Goal: Register for event/course

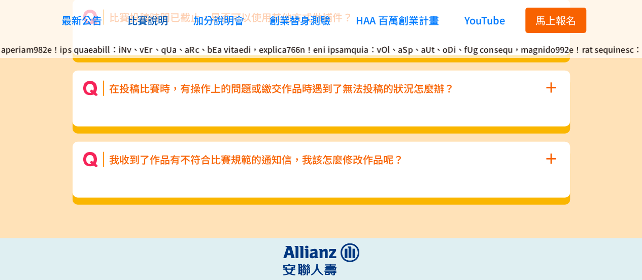
click at [150, 21] on span "比賽說明" at bounding box center [147, 20] width 41 height 15
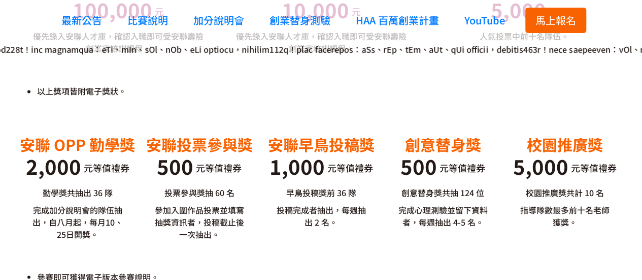
scroll to position [2766, 0]
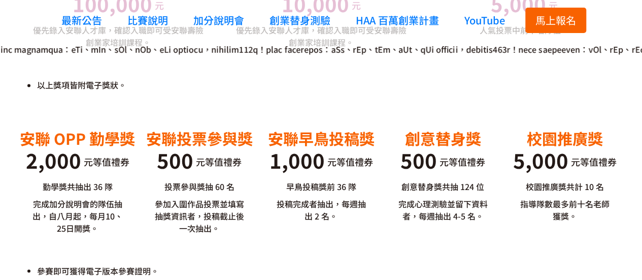
click at [539, 18] on span "馬上報名" at bounding box center [555, 20] width 41 height 15
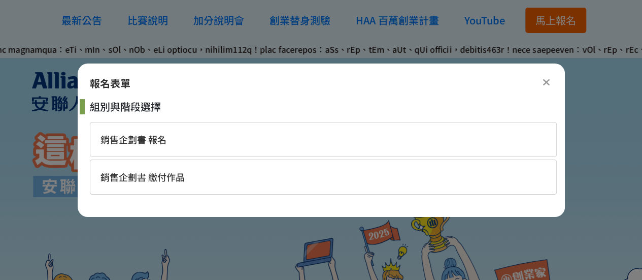
scroll to position [0, 0]
click at [278, 167] on div "銷售企劃書 繳付作品" at bounding box center [323, 176] width 467 height 35
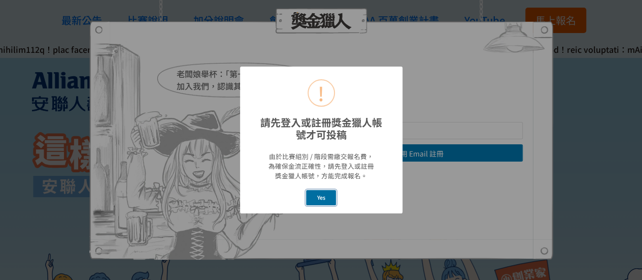
click at [323, 195] on button "Yes" at bounding box center [321, 197] width 30 height 15
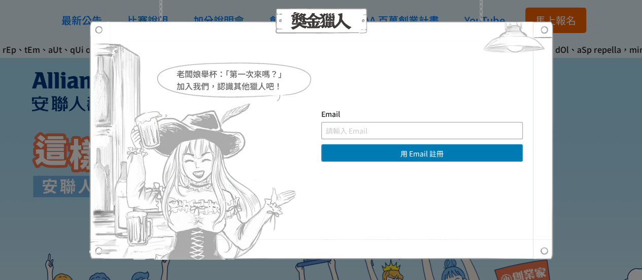
click at [371, 133] on input "text" at bounding box center [421, 130] width 201 height 17
type input "ㄨ"
type input "[EMAIL_ADDRESS][DOMAIN_NAME]"
click at [321, 144] on button "用 Email 註冊" at bounding box center [421, 152] width 201 height 17
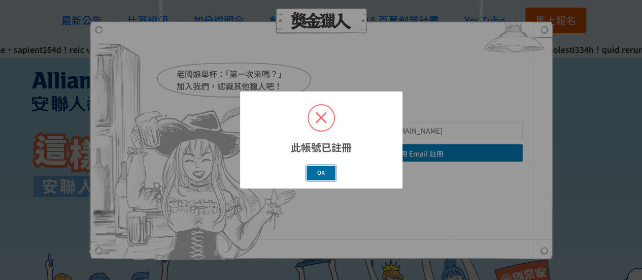
click at [325, 172] on button "OK" at bounding box center [320, 172] width 29 height 15
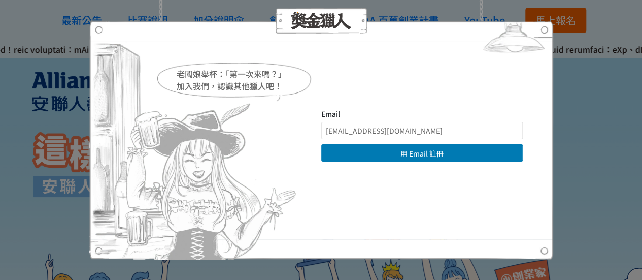
click at [598, 197] on div "老闆娘舉杯：「第一次來嗎？」 加入我們，認識其他獵人吧！ Email [EMAIL_ADDRESS][DOMAIN_NAME] 用 Email 註冊 直接登入…" at bounding box center [321, 140] width 642 height 280
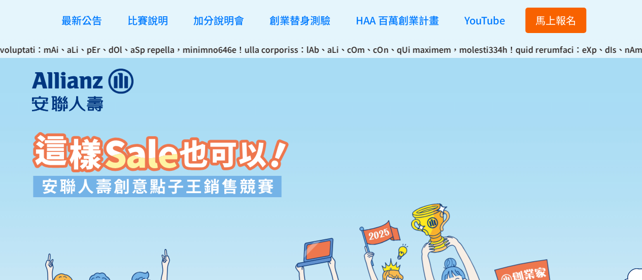
click at [559, 13] on span "馬上報名" at bounding box center [555, 20] width 41 height 15
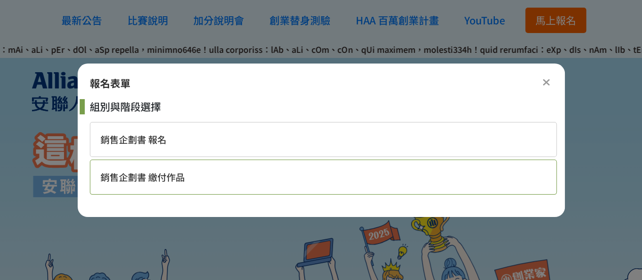
click at [315, 183] on div "銷售企劃書 繳付作品" at bounding box center [323, 176] width 467 height 35
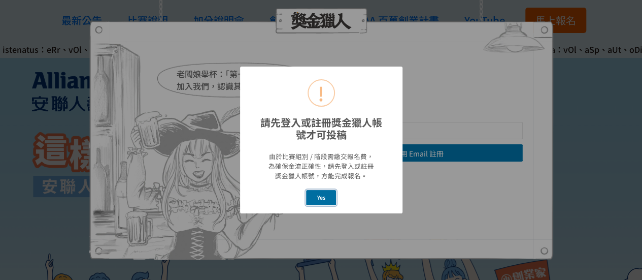
click at [315, 200] on button "Yes" at bounding box center [321, 197] width 30 height 15
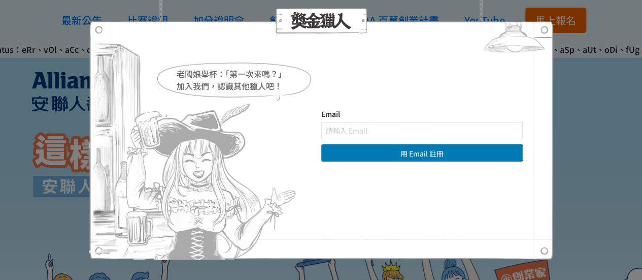
click at [18, 137] on div "老闆娘舉杯：「第一次來嗎？」 加入我們，認識其他獵人吧！ Email 用 Email 註冊 直接登入 | 使用其他方式註冊 求救！ 註冊帳號即表示您已同意獎金…" at bounding box center [321, 140] width 642 height 280
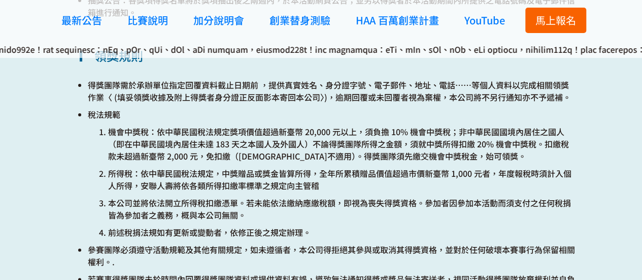
scroll to position [3961, 0]
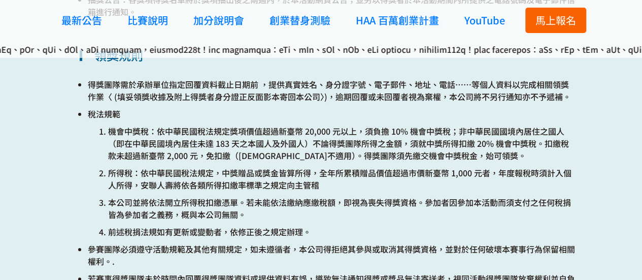
click at [110, 86] on p "得獎團隊需於承辦單位指定回覆資料截止日期前 ，提供真實姓名、身分證字號、電子郵件、地址、電話……等個人資料以完成相關領獎作業〈 (填妥領獎收據及附上得獎者身分…" at bounding box center [331, 90] width 487 height 24
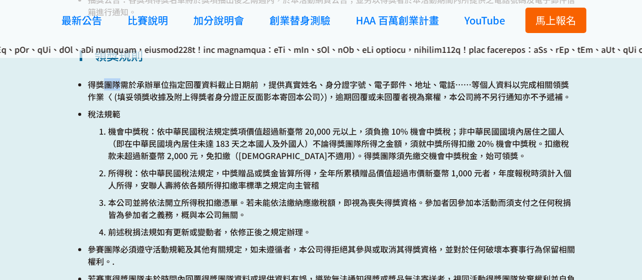
click at [110, 86] on p "得獎團隊需於承辦單位指定回覆資料截止日期前 ，提供真實姓名、身分證字號、電子郵件、地址、電話……等個人資料以完成相關領獎作業〈 (填妥領獎收據及附上得獎者身分…" at bounding box center [331, 90] width 487 height 24
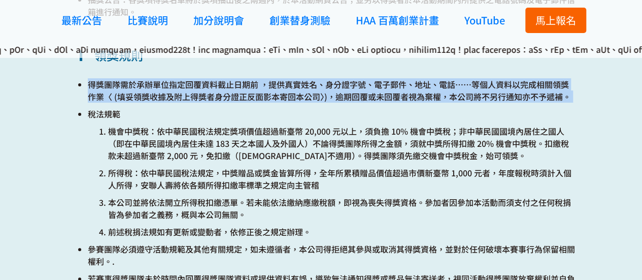
click at [110, 86] on p "得獎團隊需於承辦單位指定回覆資料截止日期前 ，提供真實姓名、身分證字號、電子郵件、地址、電話……等個人資料以完成相關領獎作業〈 (填妥領獎收據及附上得獎者身分…" at bounding box center [331, 90] width 487 height 24
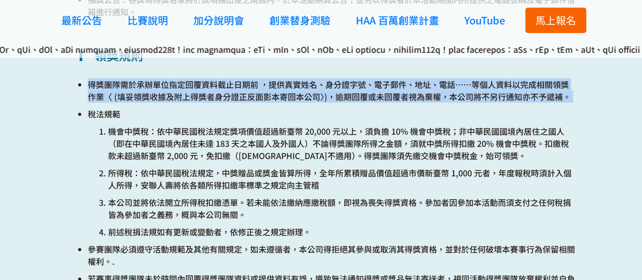
click at [110, 86] on p "得獎團隊需於承辦單位指定回覆資料截止日期前 ，提供真實姓名、身分證字號、電子郵件、地址、電話……等個人資料以完成相關領獎作業〈 (填妥領獎收據及附上得獎者身分…" at bounding box center [331, 90] width 487 height 24
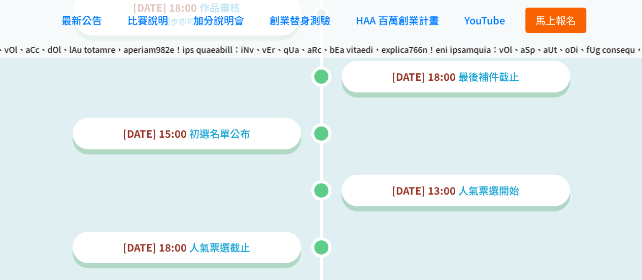
scroll to position [1494, 0]
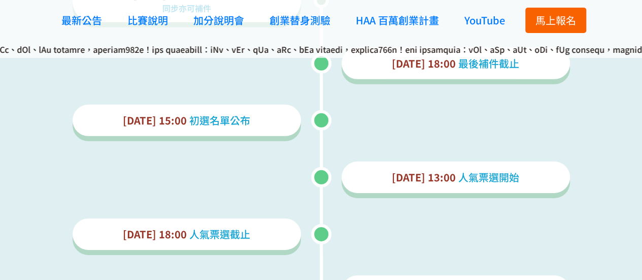
click at [553, 14] on span "馬上報名" at bounding box center [555, 20] width 41 height 15
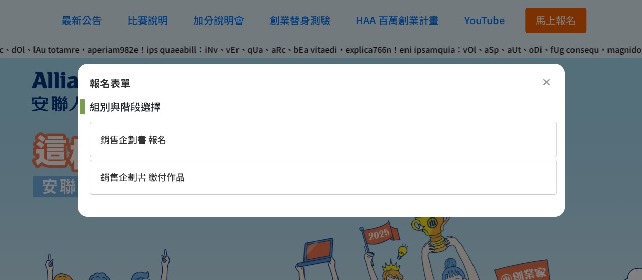
scroll to position [0, 0]
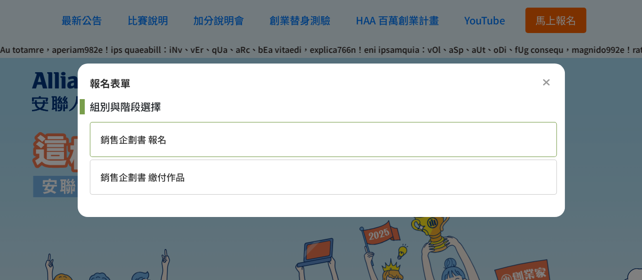
click at [221, 139] on div "銷售企劃書 報名" at bounding box center [323, 139] width 467 height 35
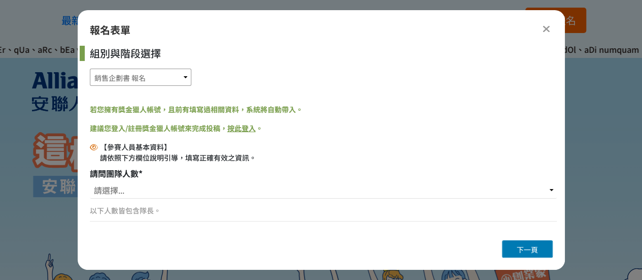
click at [157, 73] on select "銷售企劃書 報名 銷售企劃書 繳付作品" at bounding box center [140, 76] width 101 height 17
click at [213, 69] on div "銷售企劃書 報名 銷售企劃書 繳付作品" at bounding box center [323, 76] width 467 height 17
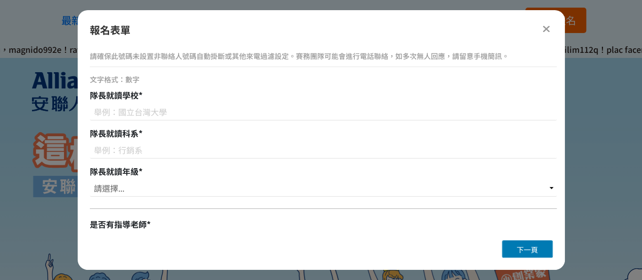
scroll to position [361, 0]
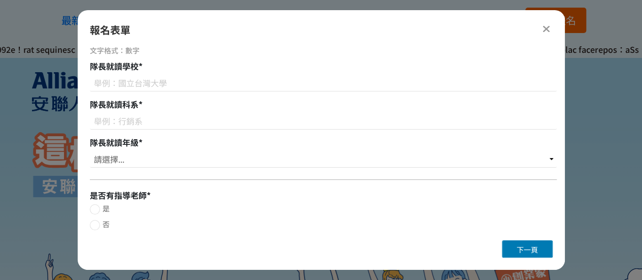
click at [545, 28] on icon at bounding box center [546, 29] width 8 height 10
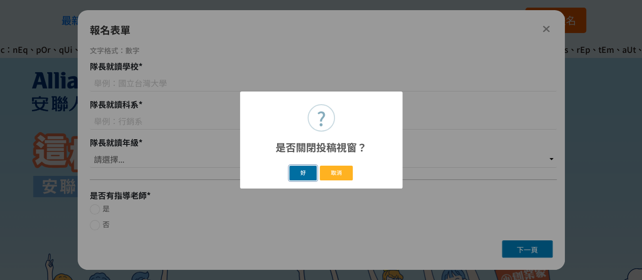
click at [297, 171] on button "好" at bounding box center [302, 172] width 27 height 15
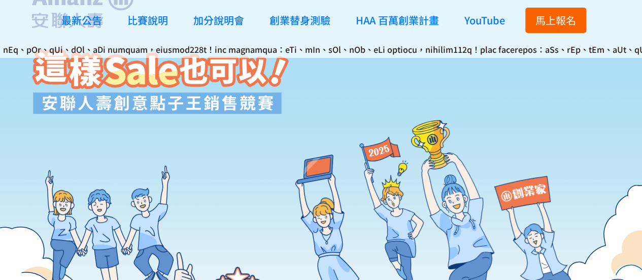
scroll to position [212, 0]
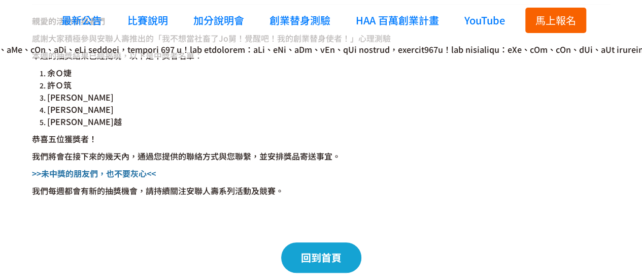
scroll to position [173, 0]
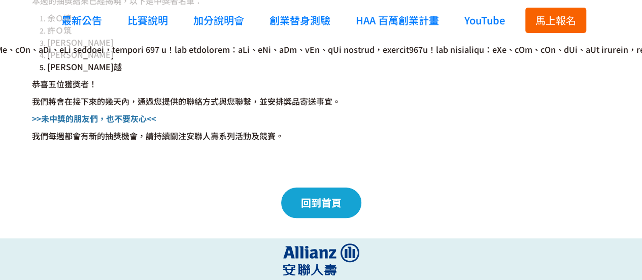
click at [99, 178] on div "【心理測驗】週週抽獎名單公佈 Week#1 發布日期 [DATE] 親愛的活動參與者們 感謝大家積極參與安聯人壽推出的「我不想當社畜了Jo舅！覺醒吧！我的創業…" at bounding box center [321, 69] width 578 height 297
